Goal: Find specific page/section: Find specific page/section

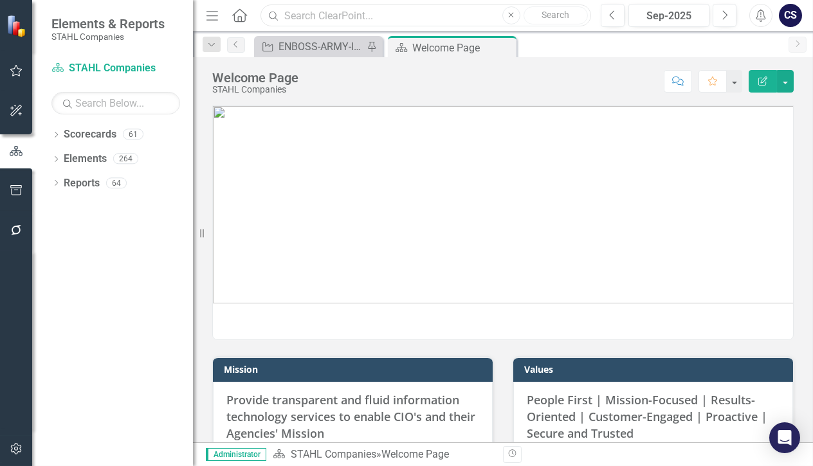
click at [335, 10] on input "text" at bounding box center [425, 16] width 330 height 23
type input "PMS501"
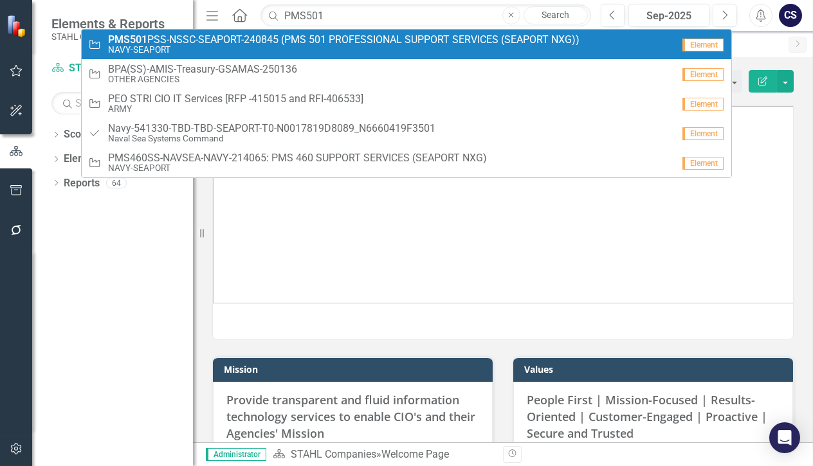
click at [395, 42] on span "PMS501 PSS-NSSC-SEAPORT-240845 (PMS 501 PROFESSIONAL SUPPORT SERVICES (SEAPORT …" at bounding box center [343, 40] width 471 height 12
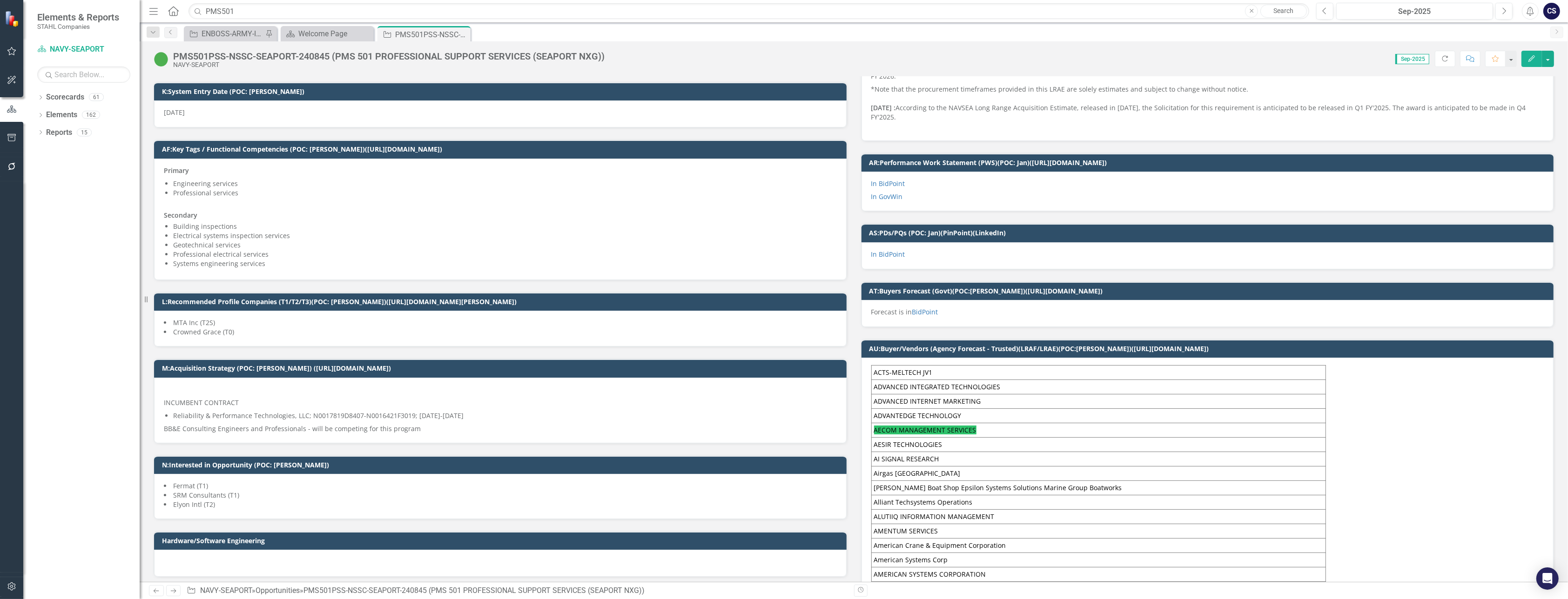
scroll to position [377, 0]
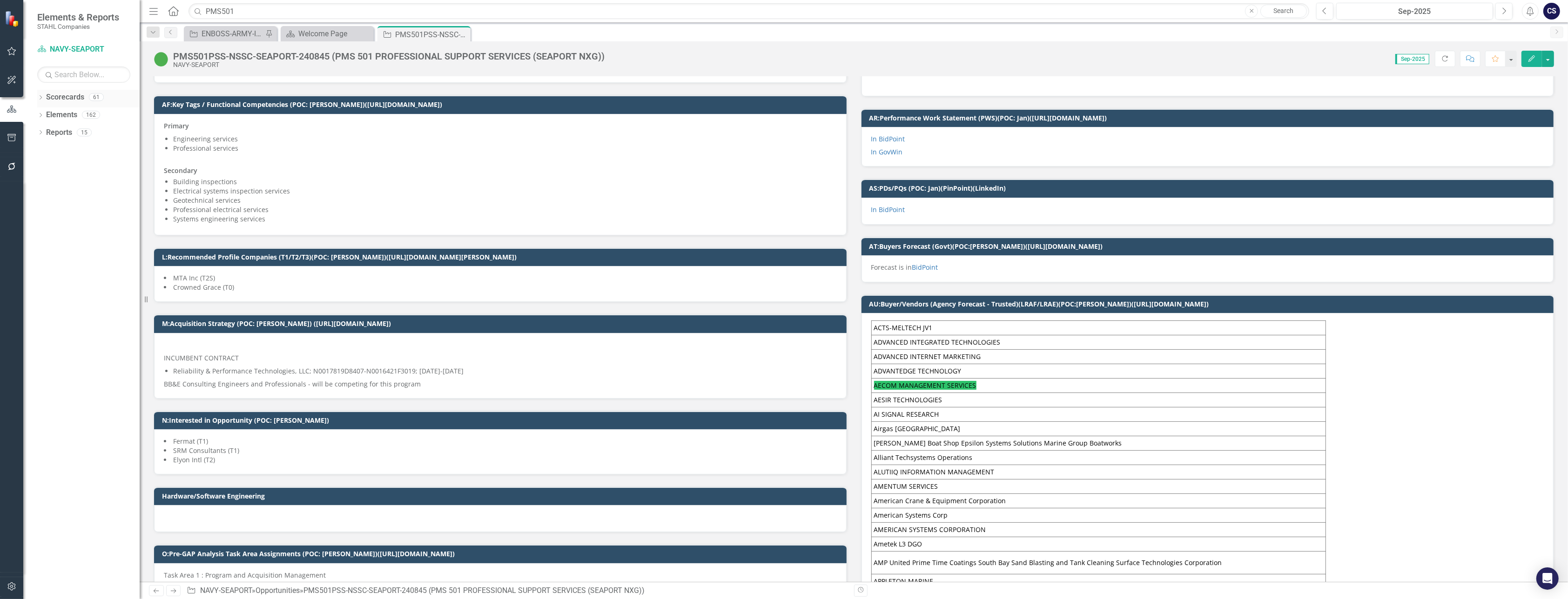
click at [64, 95] on link "Scorecards" at bounding box center [65, 97] width 38 height 11
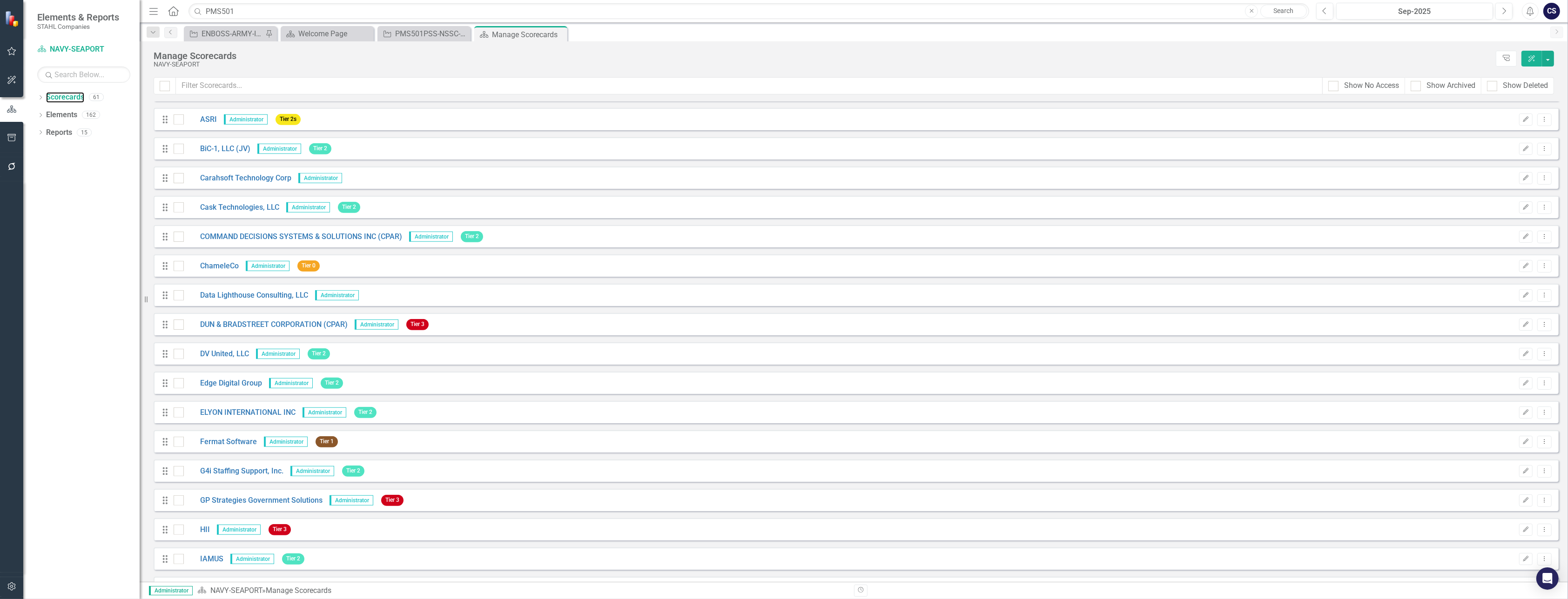
scroll to position [704, 0]
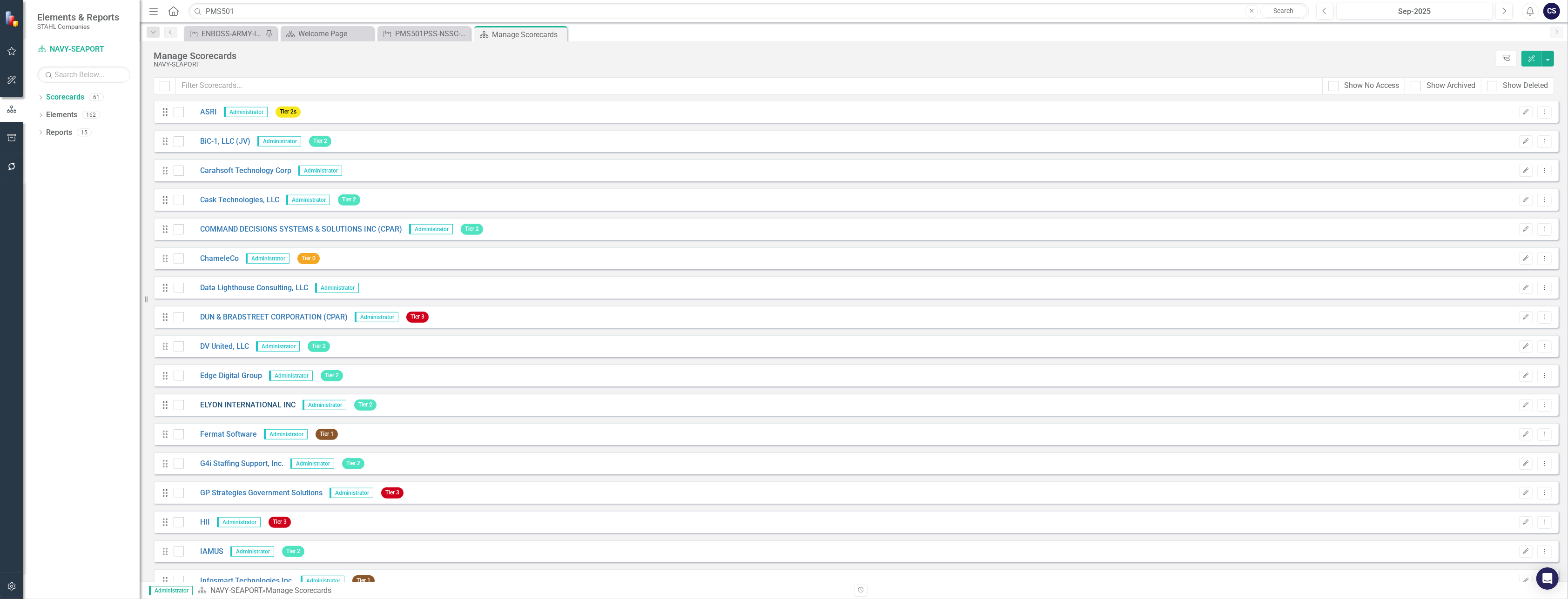
click at [213, 337] on link "ELYON INTERNATIONAL INC" at bounding box center [240, 405] width 111 height 11
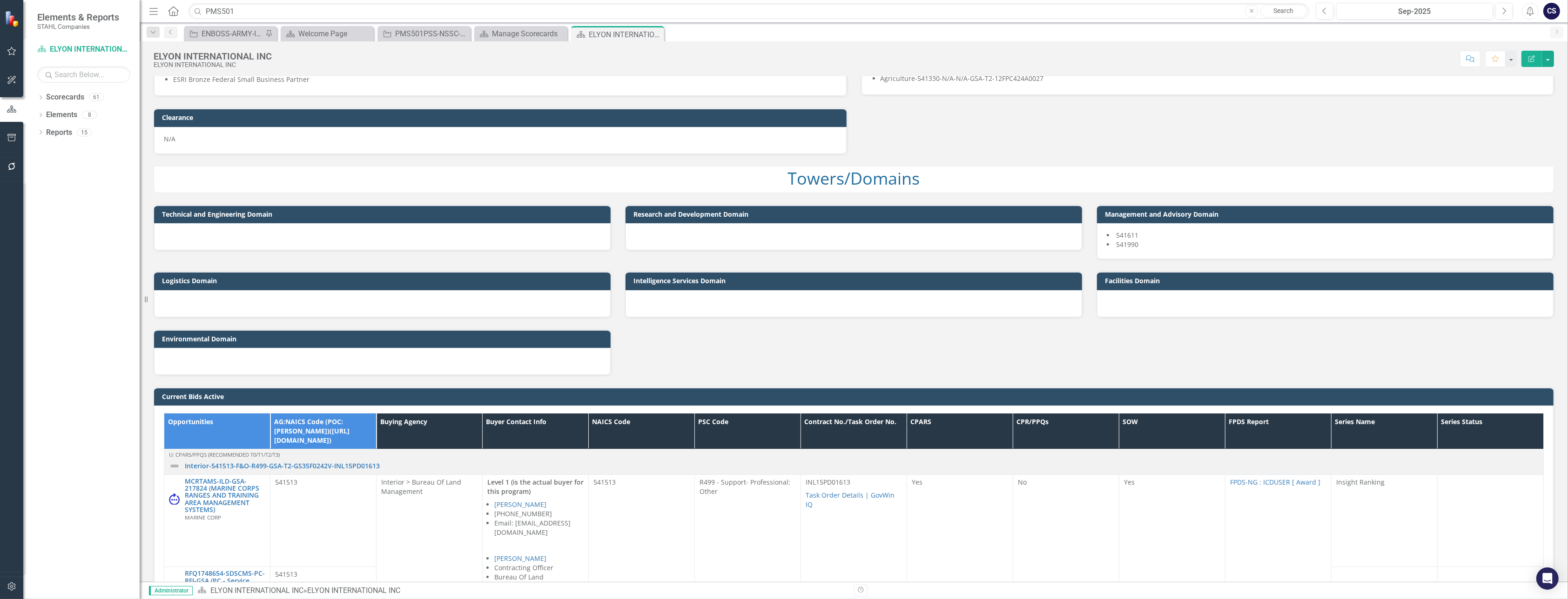
scroll to position [714, 0]
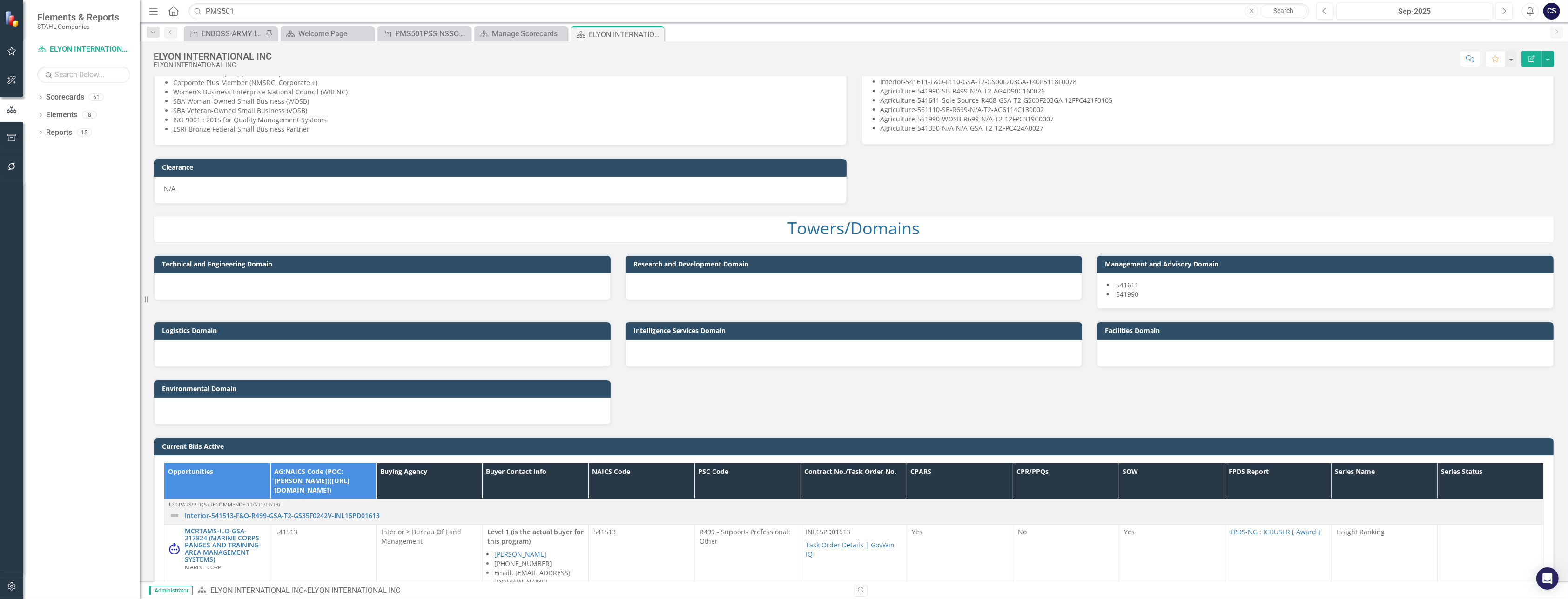
click at [435, 286] on div at bounding box center [382, 286] width 457 height 27
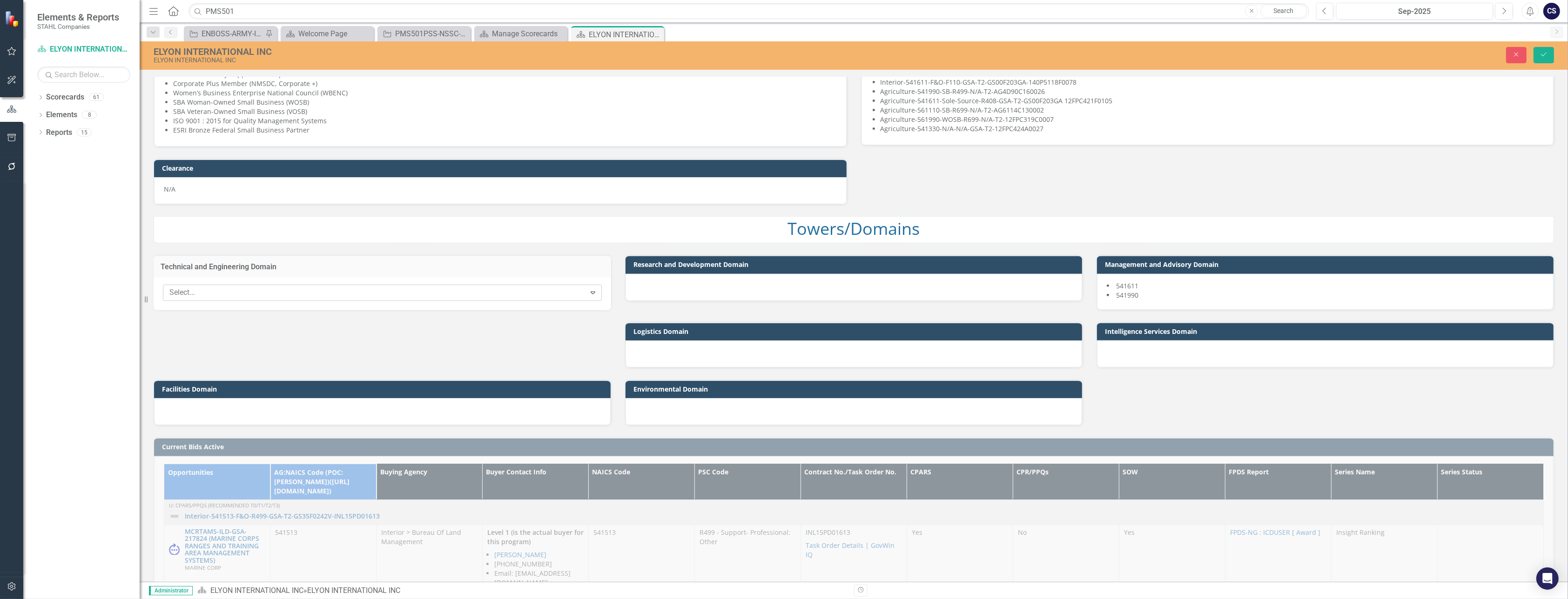
click at [588, 289] on icon "Expand" at bounding box center [593, 292] width 9 height 7
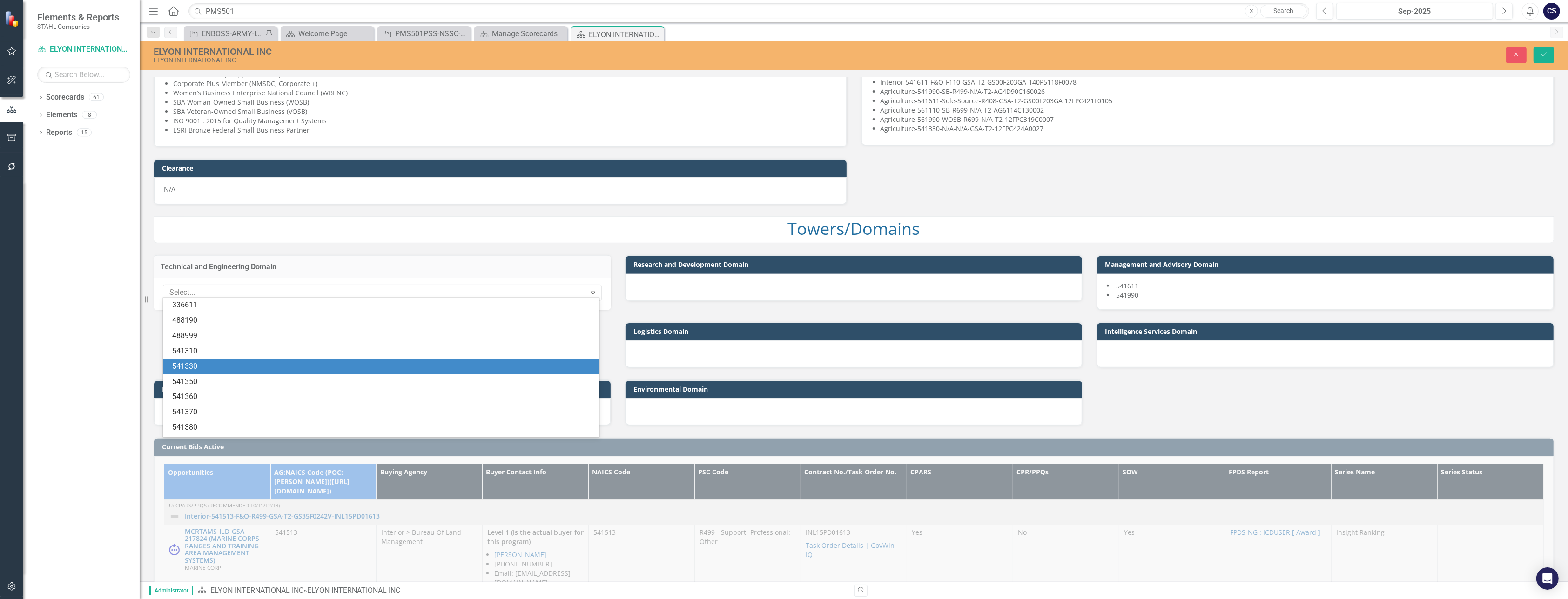
click at [227, 337] on div "541330" at bounding box center [383, 367] width 422 height 11
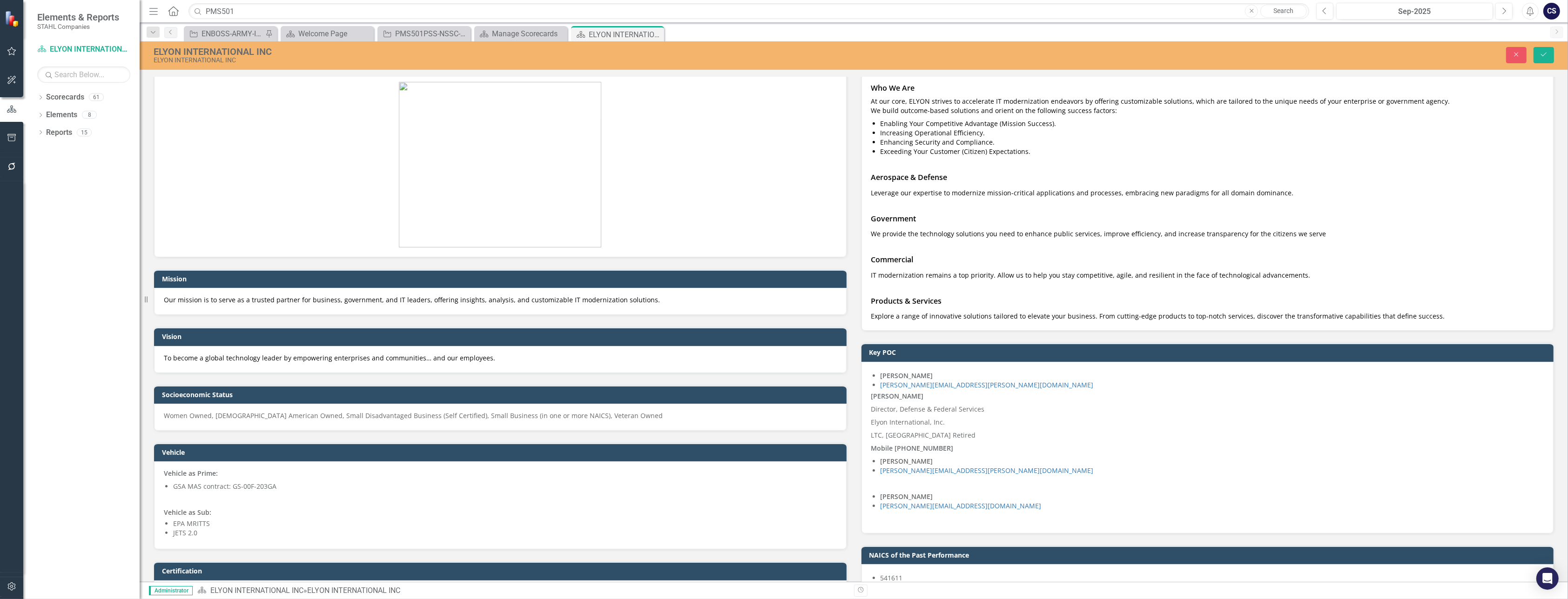
scroll to position [0, 0]
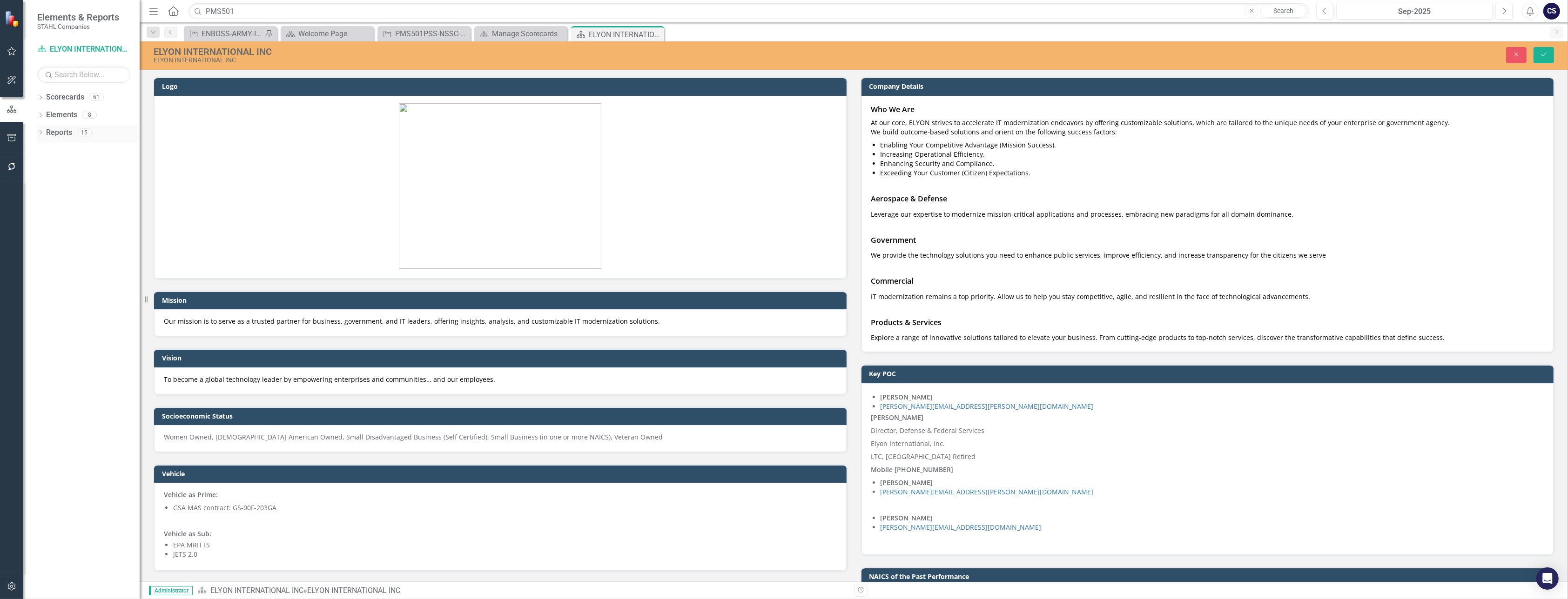
click at [59, 134] on link "Reports" at bounding box center [59, 132] width 26 height 11
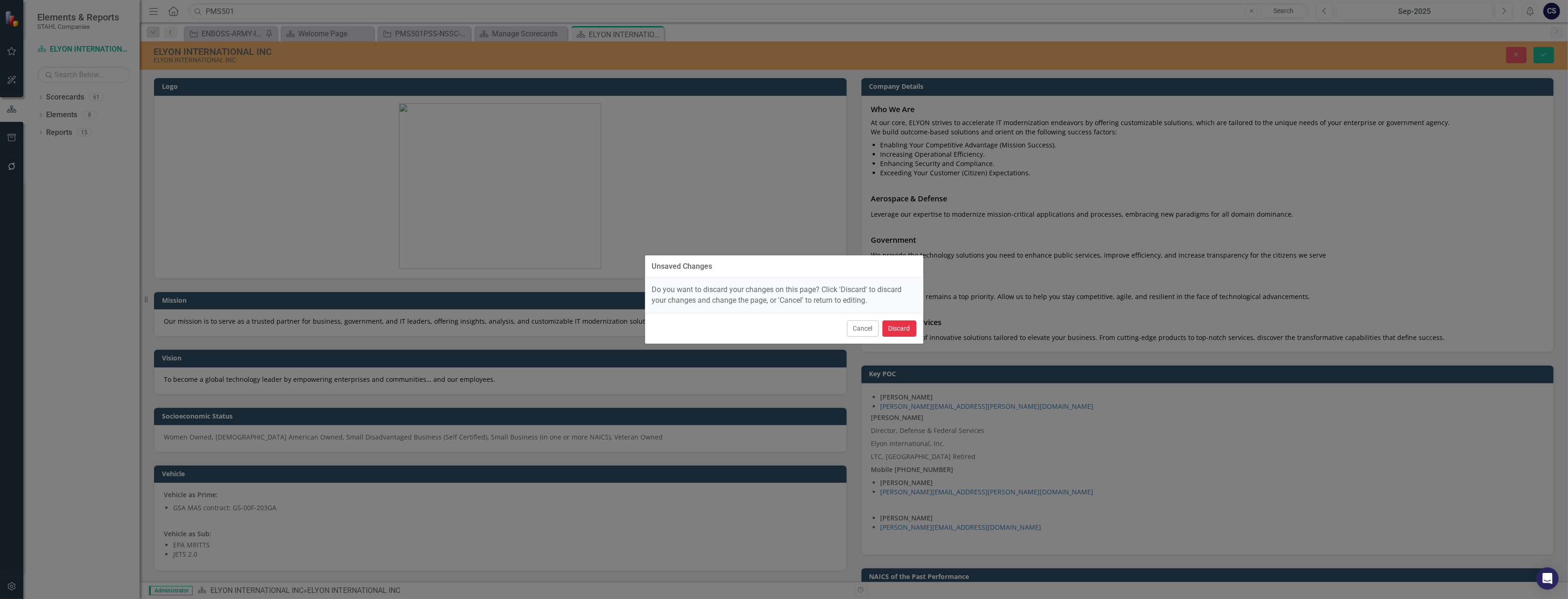
click at [588, 327] on button "Discard" at bounding box center [899, 328] width 34 height 17
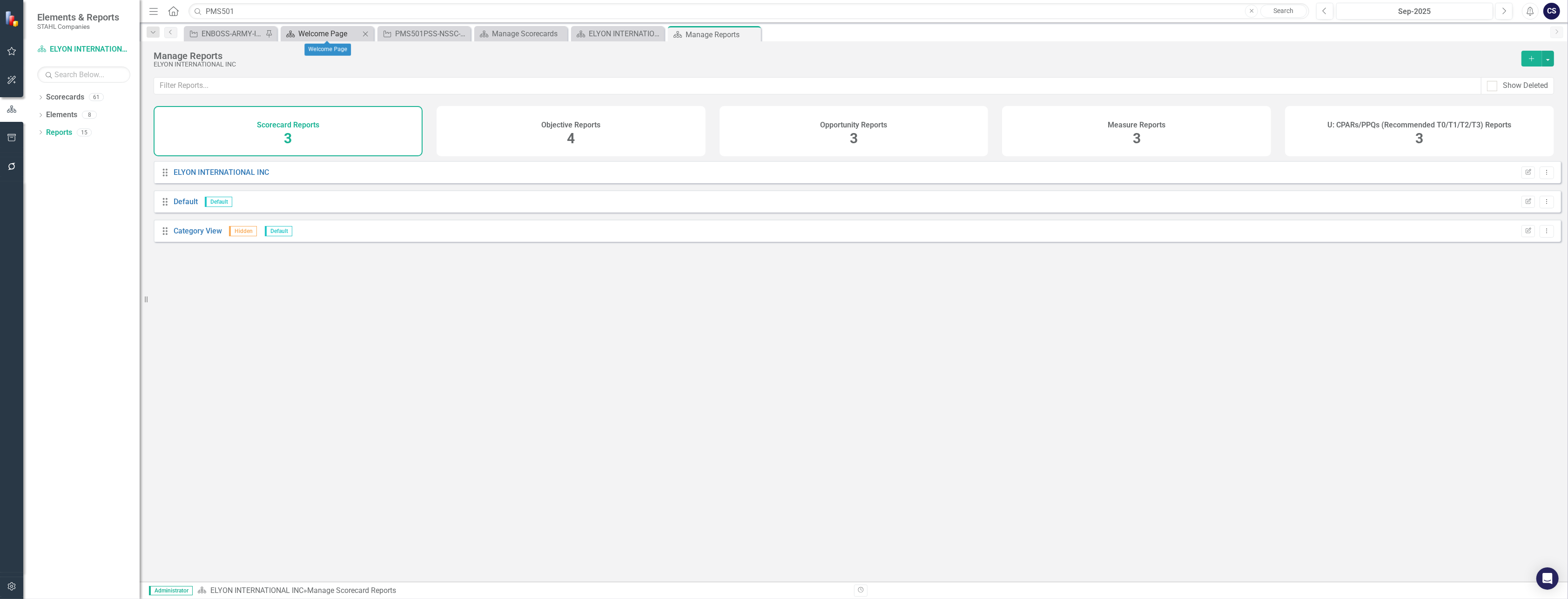
click at [326, 32] on div "Welcome Page" at bounding box center [329, 34] width 62 height 12
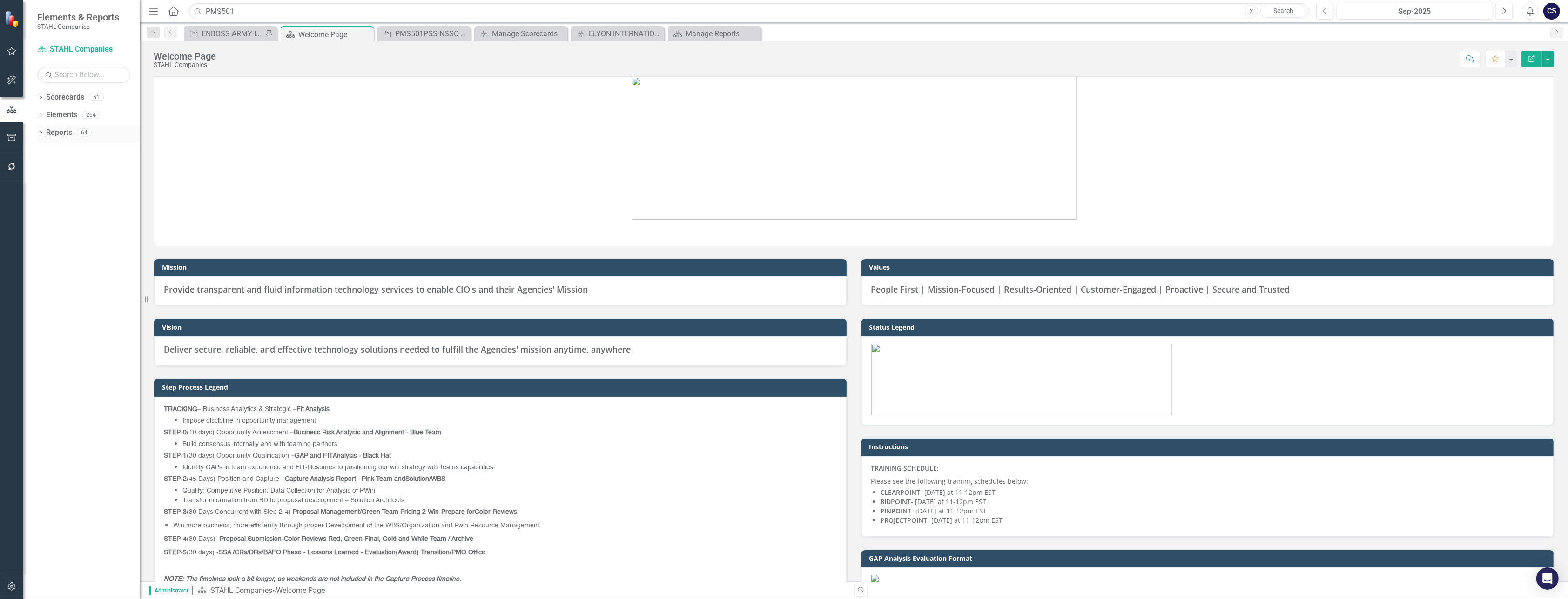
click at [53, 134] on link "Reports" at bounding box center [59, 132] width 26 height 11
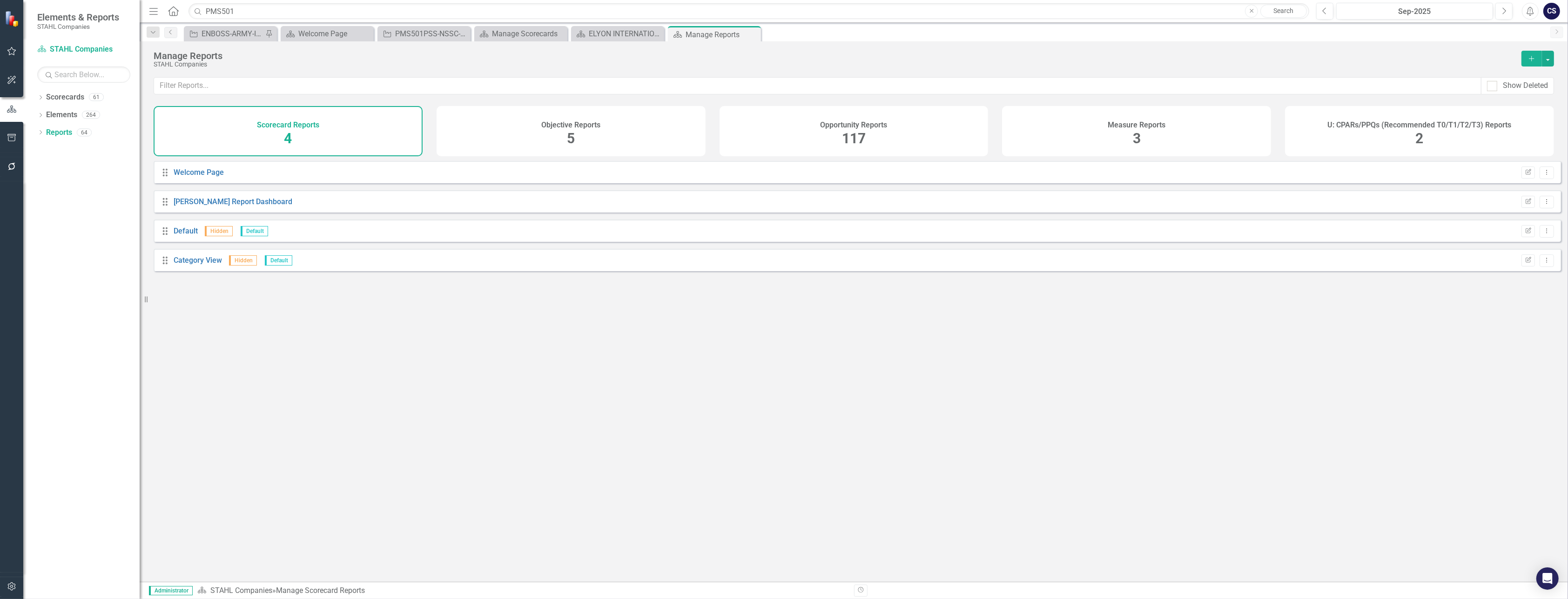
click at [588, 132] on div "Opportunity Reports 117" at bounding box center [854, 131] width 269 height 50
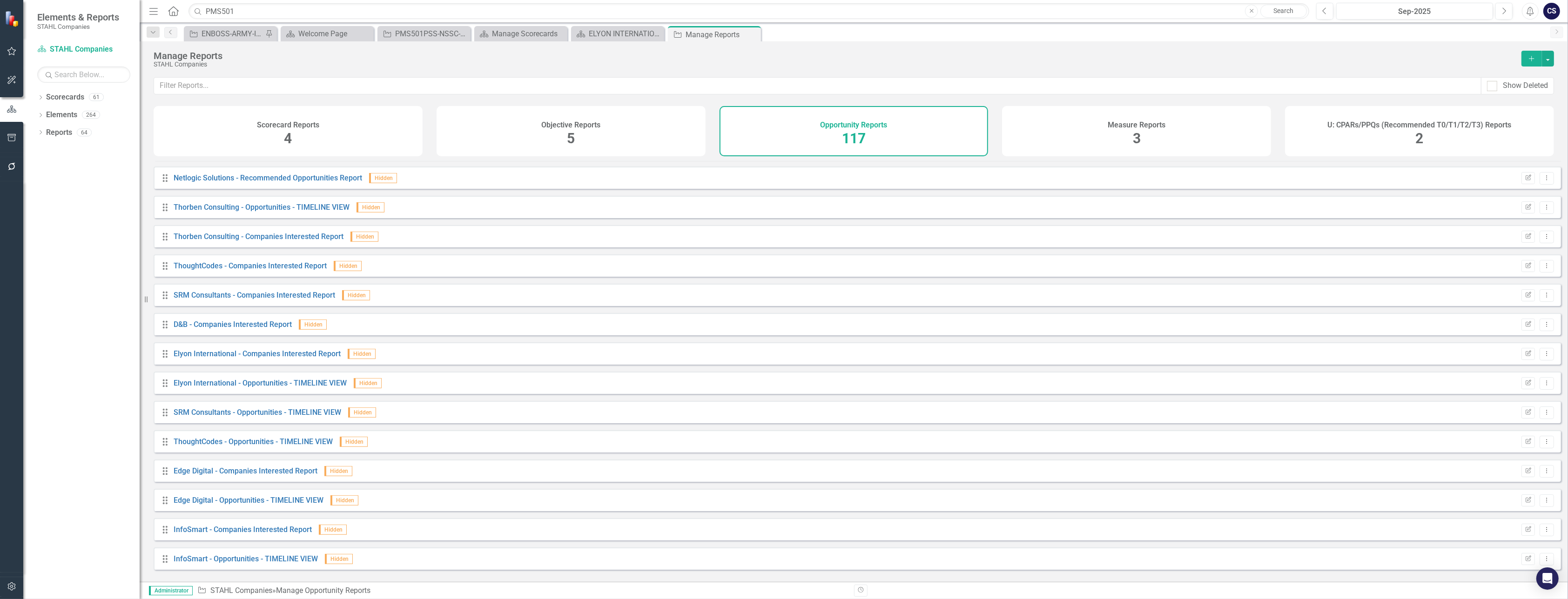
scroll to position [1239, 0]
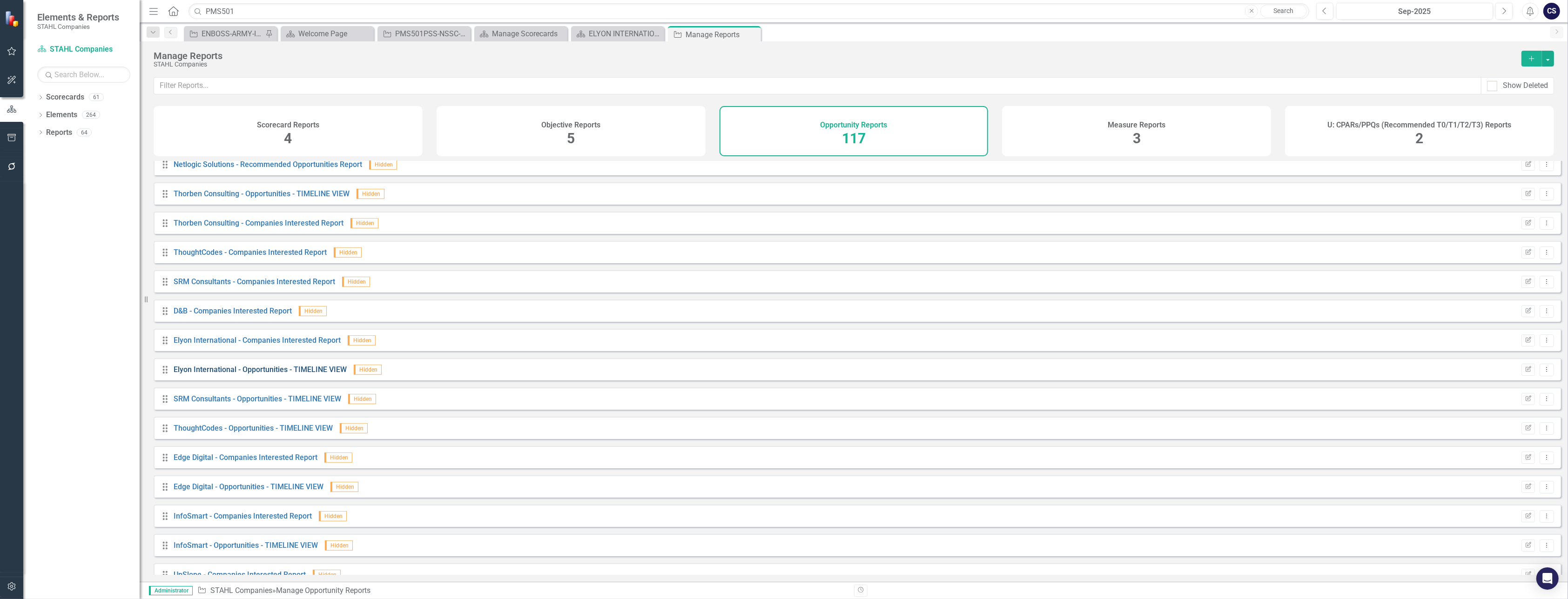
click at [218, 337] on link "Elyon International - Opportunities - TIMELINE VIEW" at bounding box center [260, 370] width 173 height 9
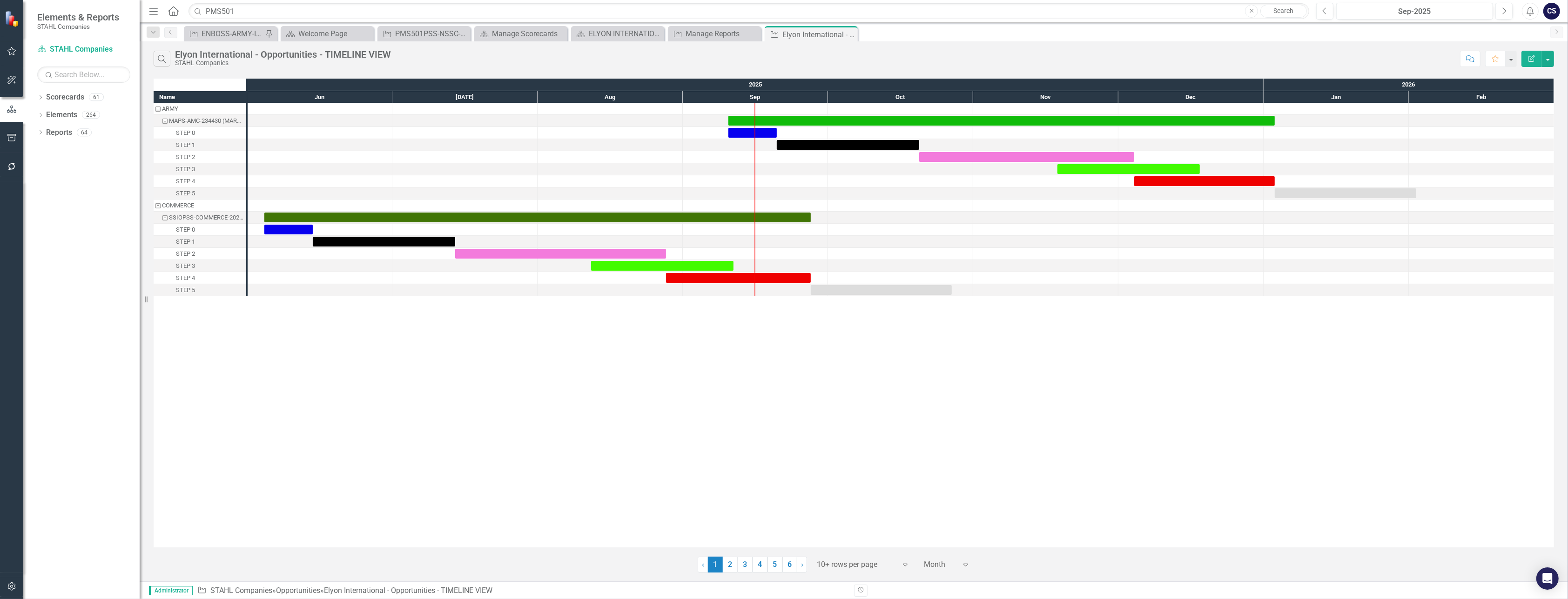
click at [588, 337] on div at bounding box center [856, 564] width 79 height 12
click at [588, 337] on div "100+ rows per page" at bounding box center [863, 533] width 102 height 15
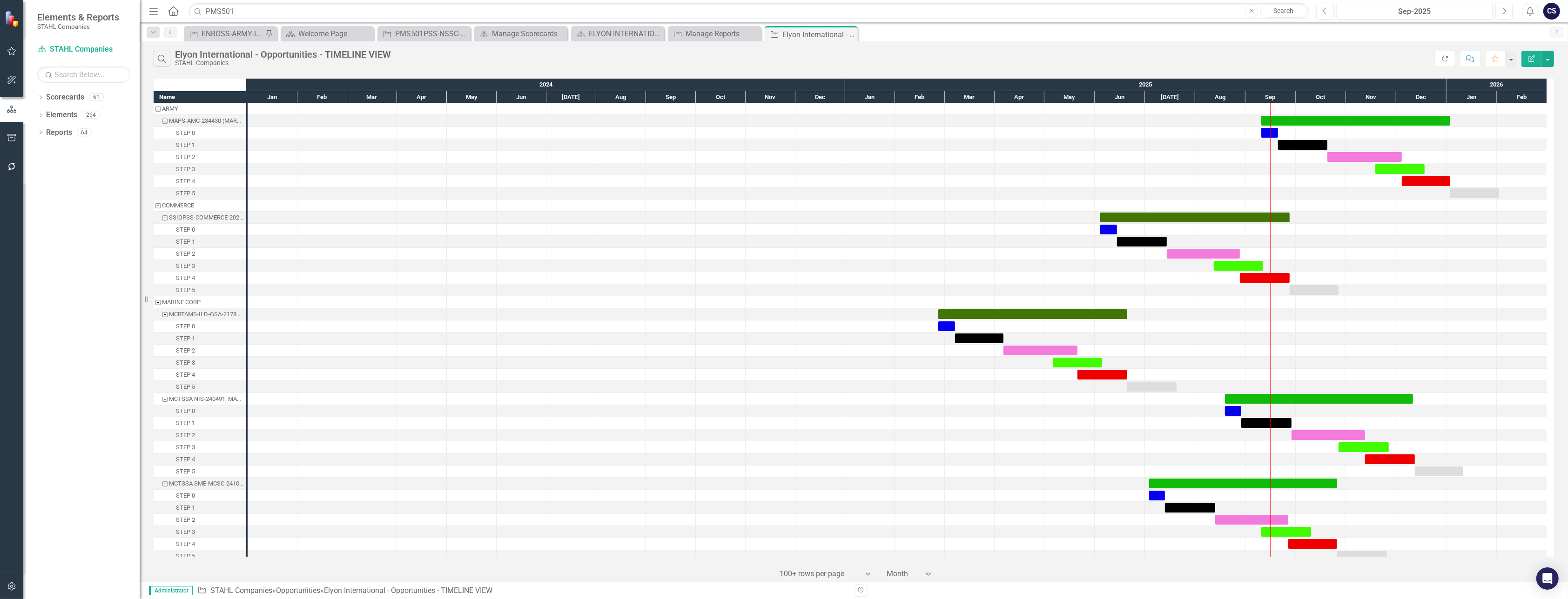
click at [1108, 239] on div at bounding box center [1119, 242] width 50 height 12
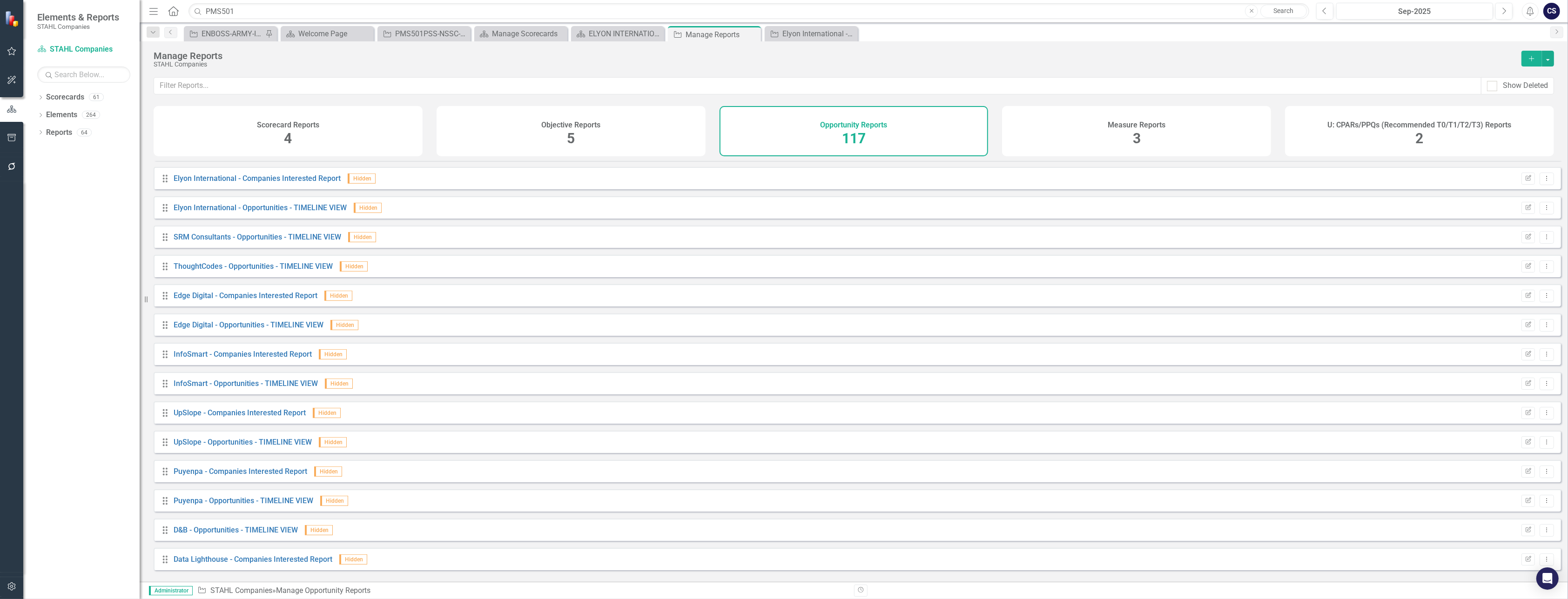
scroll to position [1377, 0]
click at [286, 206] on link "Elyon International - Companies Interested Report" at bounding box center [257, 202] width 167 height 9
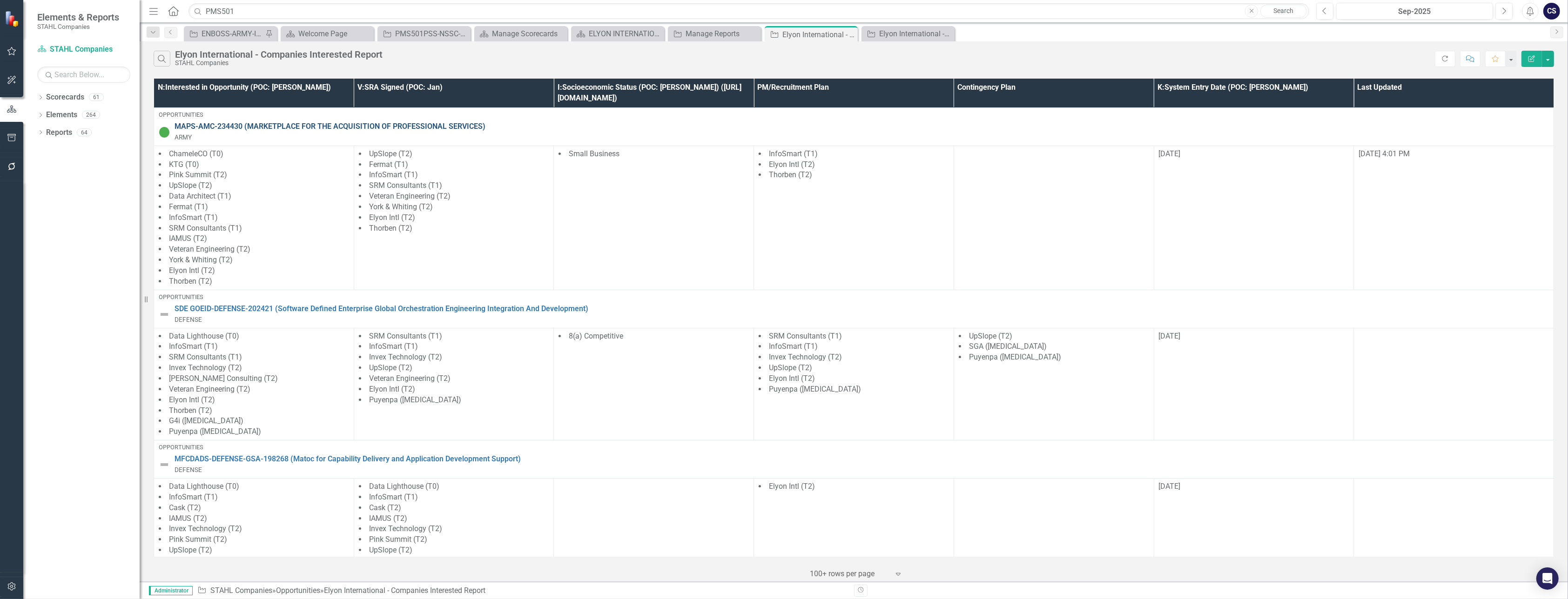
click at [256, 122] on link "MAPS-AMC-234430 (MARKETPLACE FOR THE ACQUISITION OF PROFESSIONAL SERVICES)" at bounding box center [861, 127] width 1375 height 11
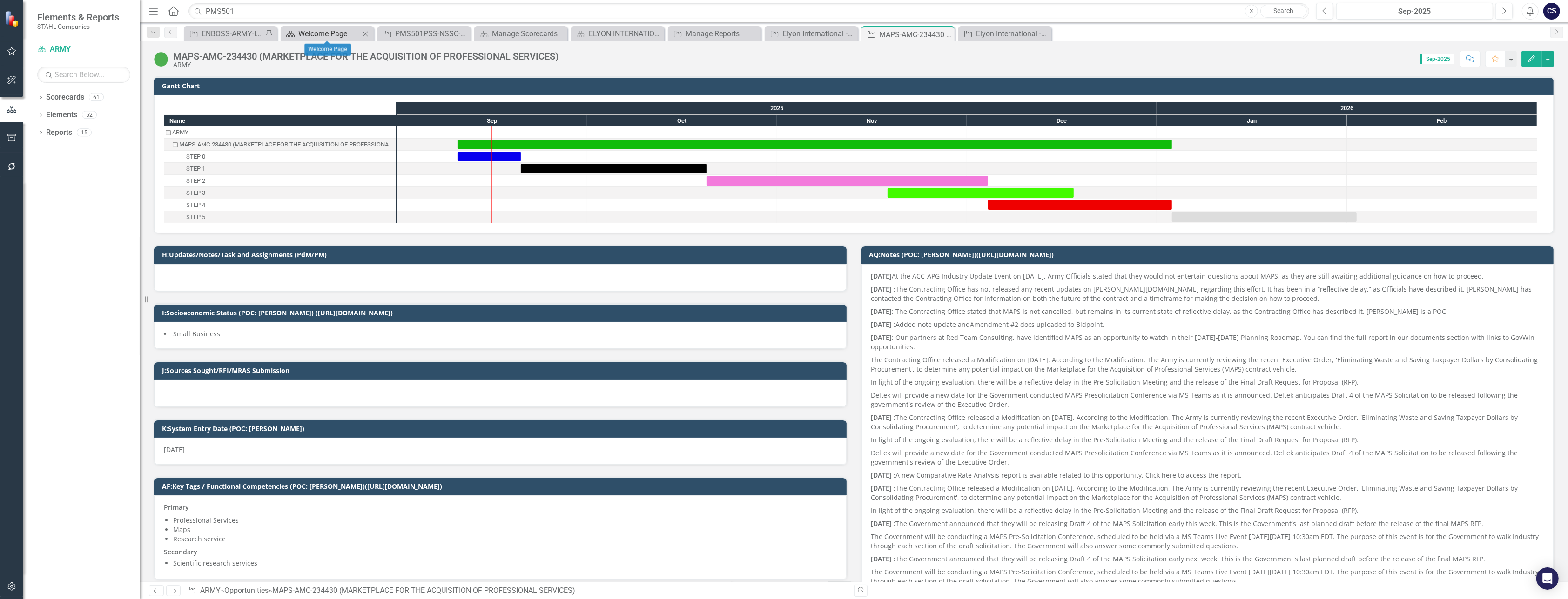
click at [349, 31] on div "Welcome Page" at bounding box center [329, 34] width 62 height 12
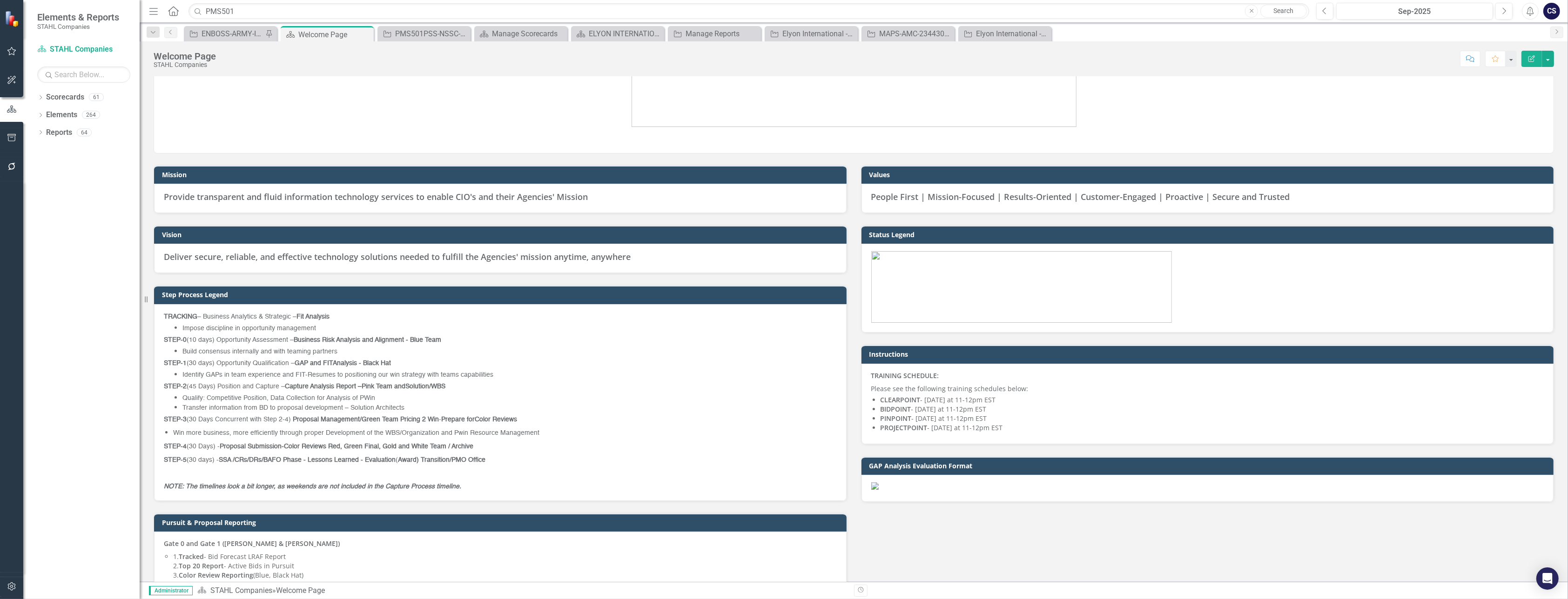
scroll to position [95, 0]
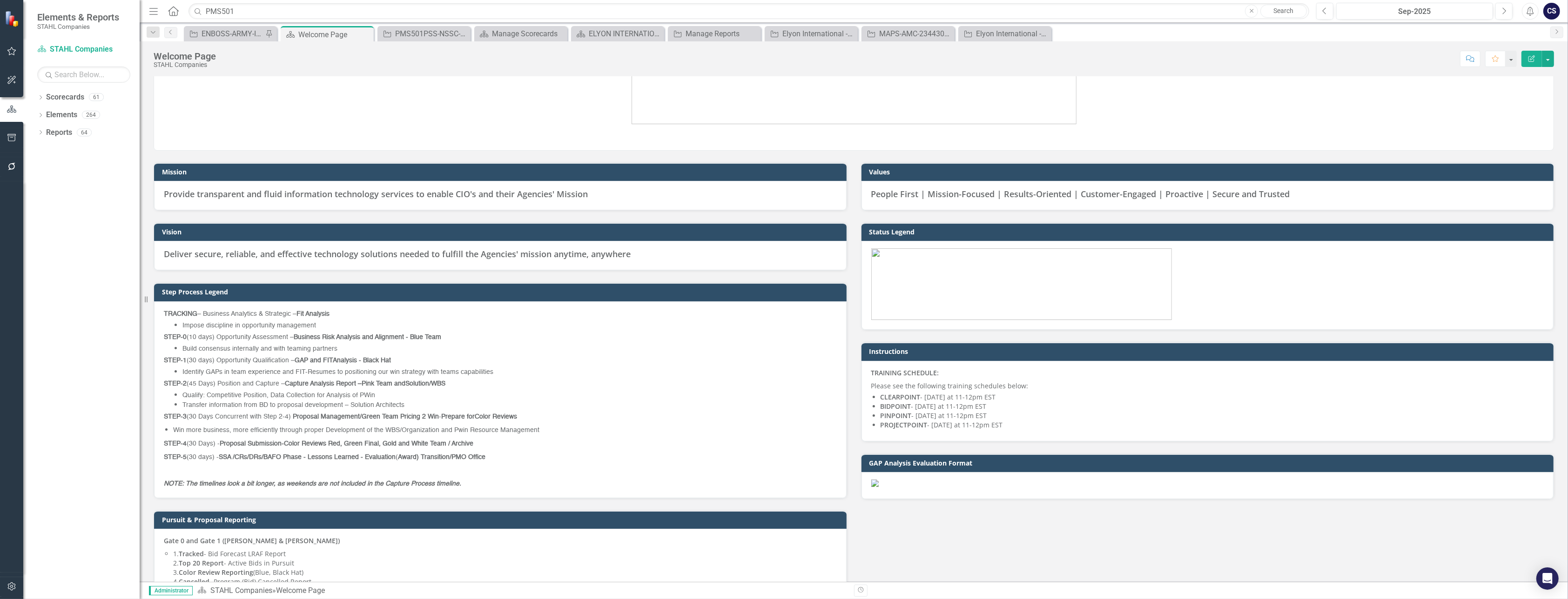
click at [854, 146] on img at bounding box center [854, 146] width 0 height 0
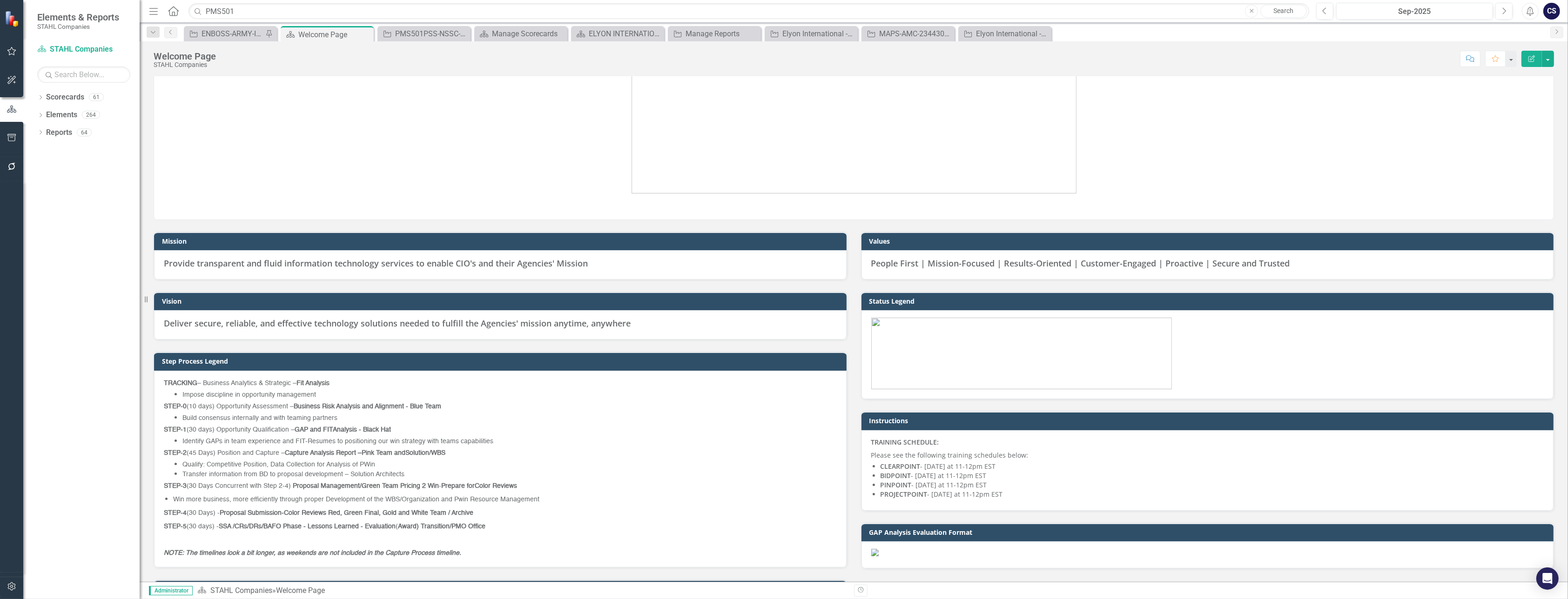
scroll to position [0, 0]
